Goal: Find specific page/section: Find specific page/section

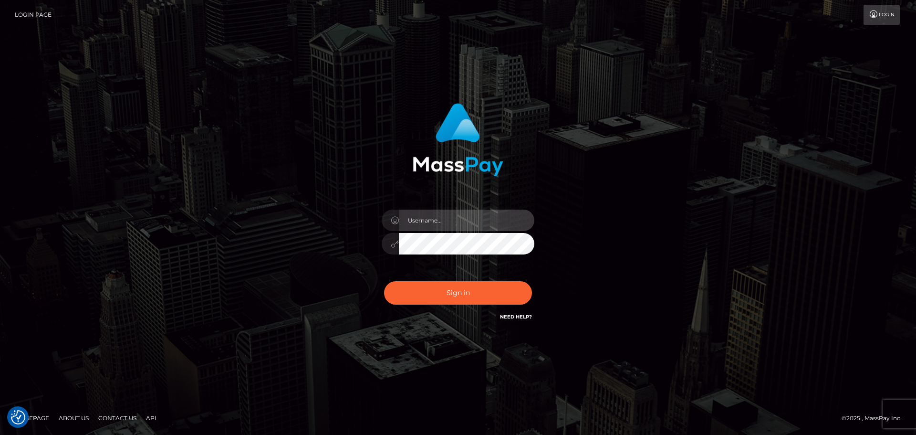
type input "Bedis"
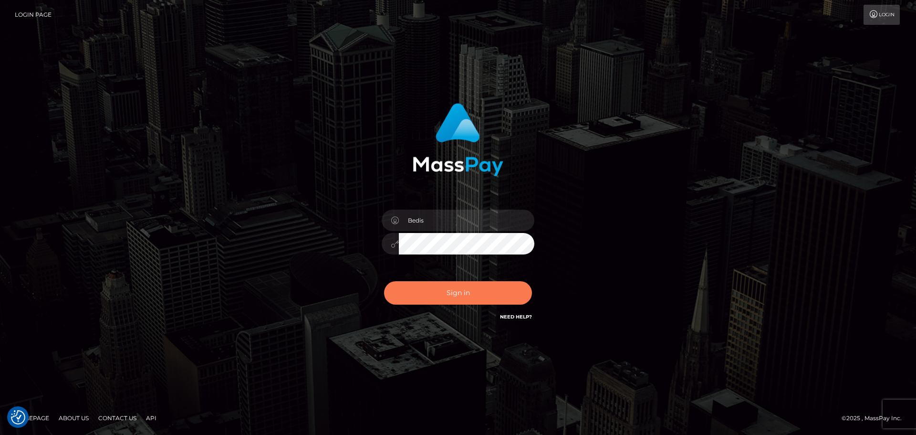
click at [460, 297] on button "Sign in" at bounding box center [458, 292] width 148 height 23
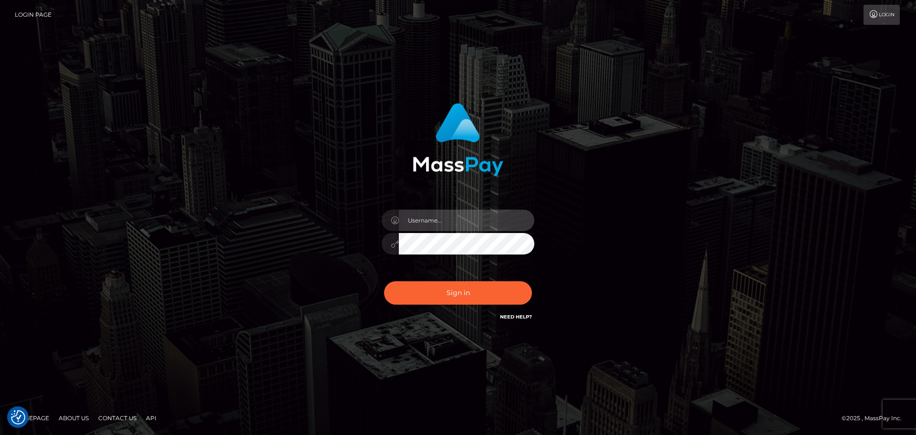
type input "Bedis"
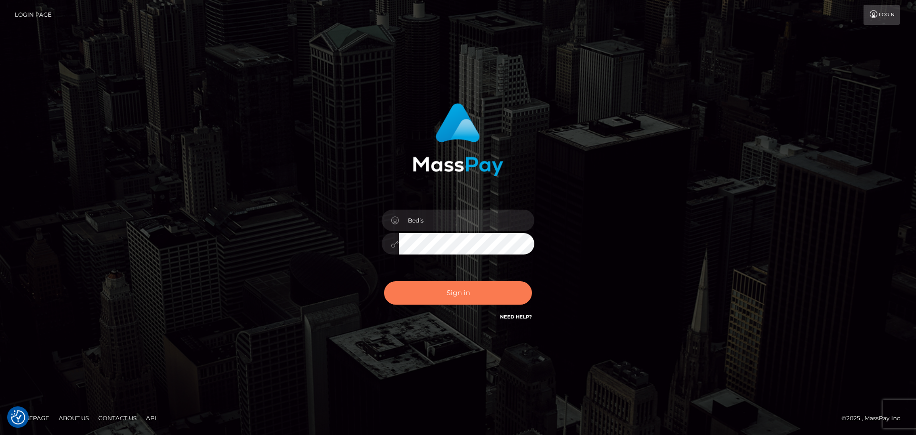
click at [460, 293] on button "Sign in" at bounding box center [458, 292] width 148 height 23
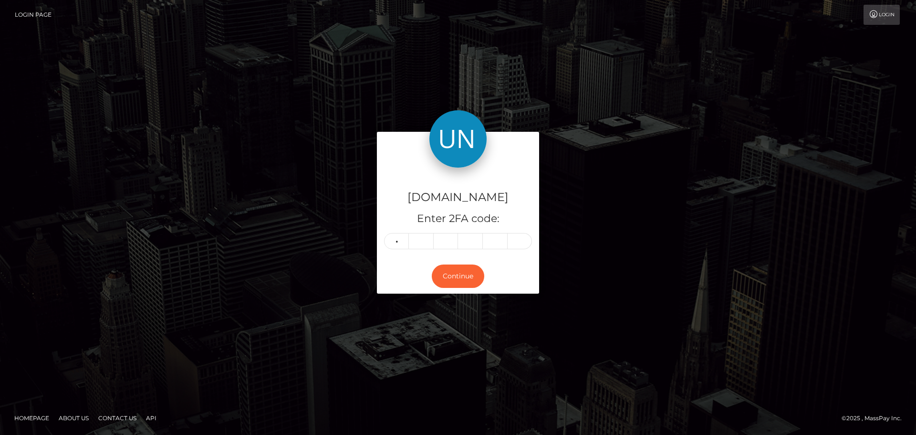
type input "0"
type input "1"
type input "0"
type input "1"
type input "0"
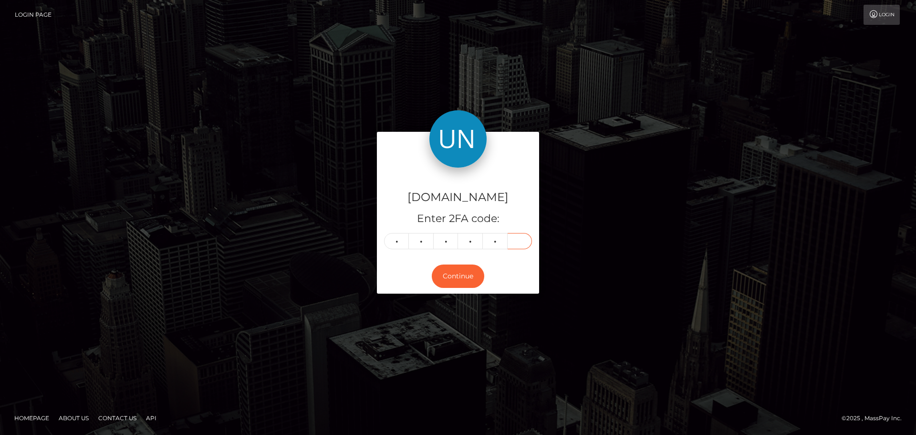
type input "8"
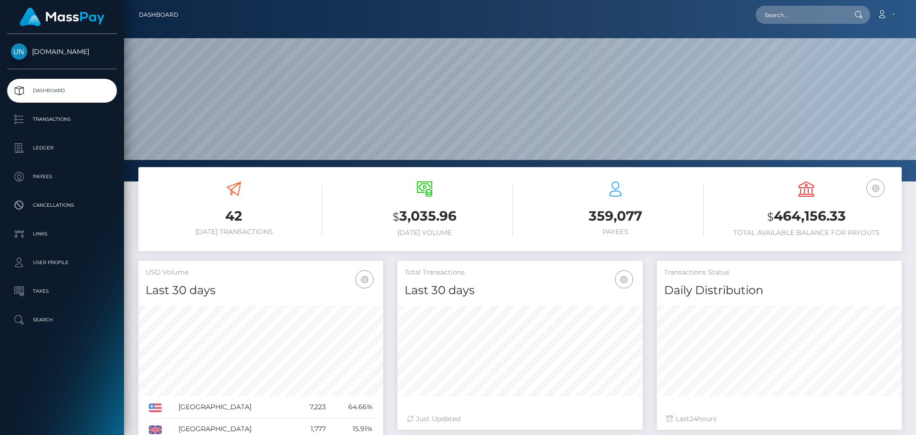
scroll to position [169, 245]
click at [767, 20] on input "text" at bounding box center [801, 15] width 90 height 18
paste input "albertobrasola@gmail.com"
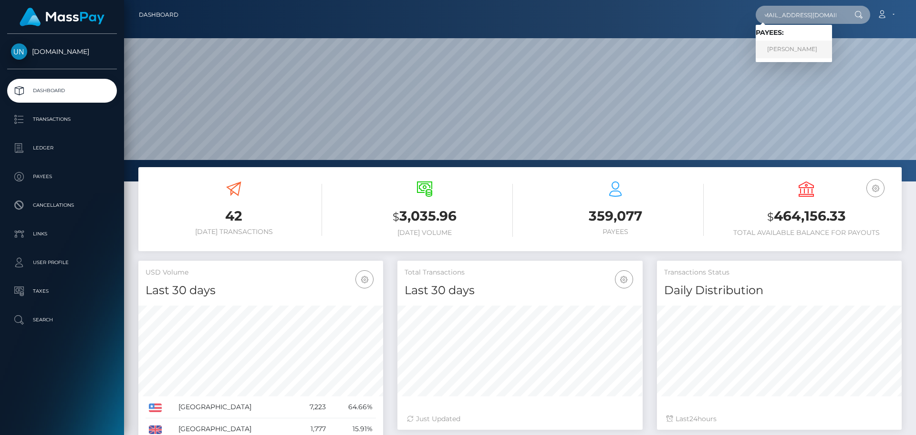
type input "albertobrasola@gmail.com"
click at [790, 54] on link "ALBERTO BRASOLA BARINA" at bounding box center [794, 50] width 76 height 18
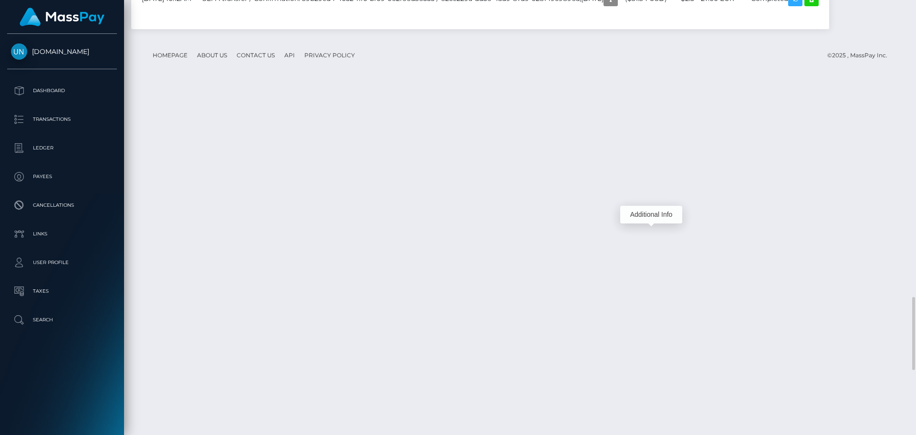
scroll to position [114, 245]
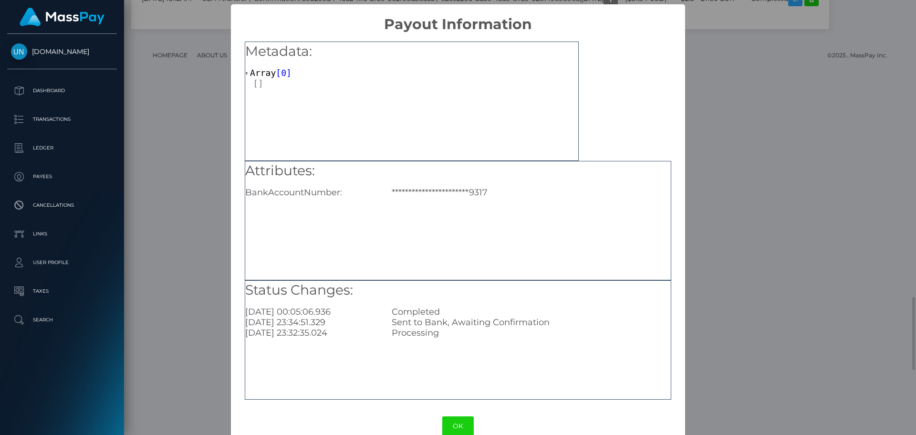
scroll to position [0, 0]
click at [693, 184] on div "**********" at bounding box center [458, 217] width 916 height 435
